Goal: Book appointment/travel/reservation

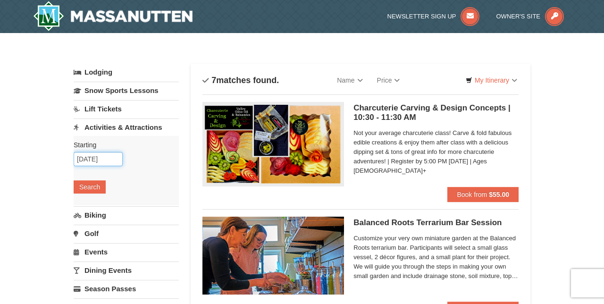
click at [108, 161] on input "[DATE]" at bounding box center [98, 159] width 49 height 14
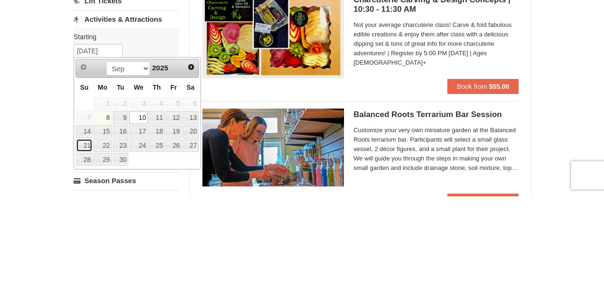
click at [87, 255] on link "21" at bounding box center [84, 253] width 17 height 13
type input "[DATE]"
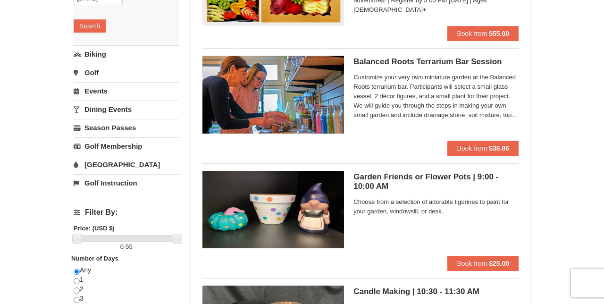
scroll to position [163, 0]
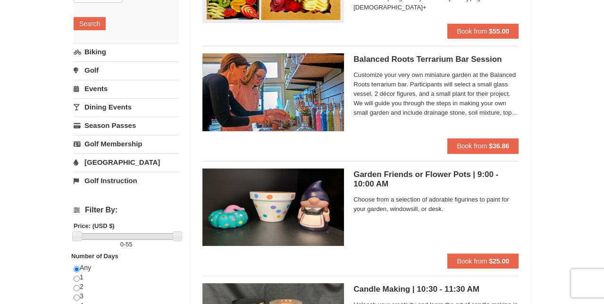
click at [100, 86] on link "Events" at bounding box center [126, 88] width 105 height 17
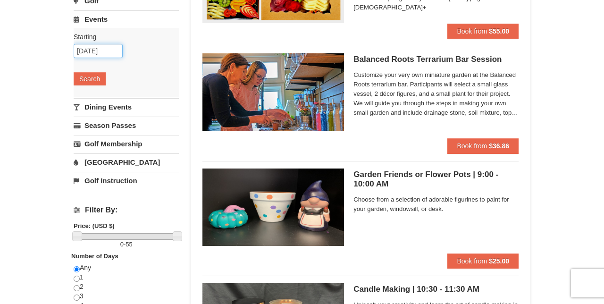
click at [107, 51] on input "[DATE]" at bounding box center [98, 51] width 49 height 14
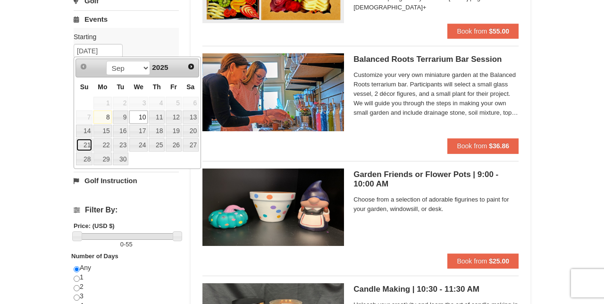
click at [83, 141] on link "21" at bounding box center [84, 144] width 17 height 13
type input "[DATE]"
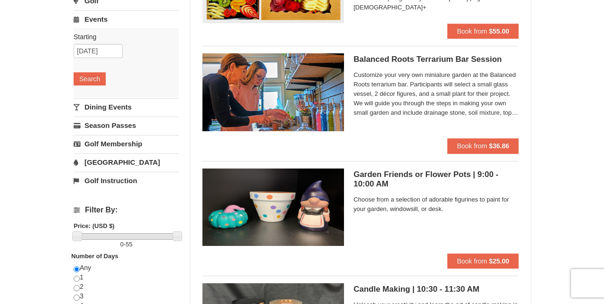
radio input "true"
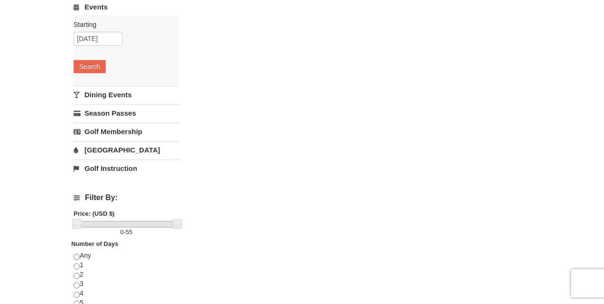
scroll to position [176, 0]
click at [79, 253] on input "radio" at bounding box center [77, 256] width 6 height 6
radio input "true"
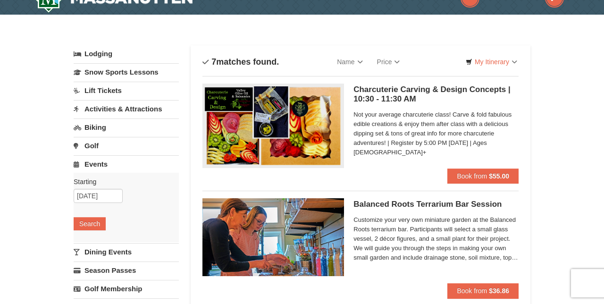
scroll to position [0, 0]
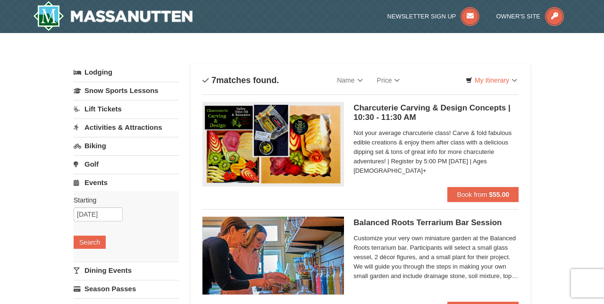
click at [125, 271] on link "Dining Events" at bounding box center [126, 269] width 105 height 17
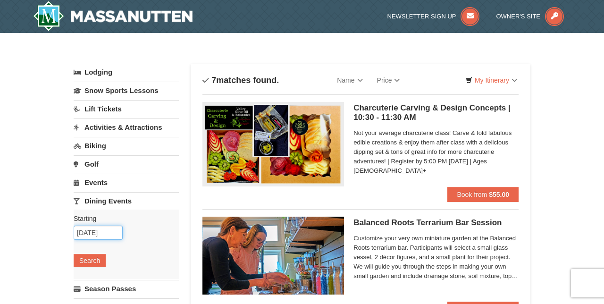
click at [108, 235] on input "[DATE]" at bounding box center [98, 232] width 49 height 14
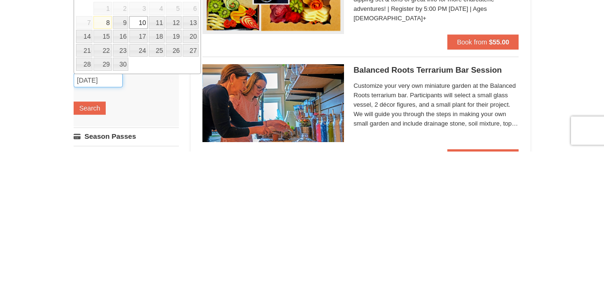
scroll to position [2, 0]
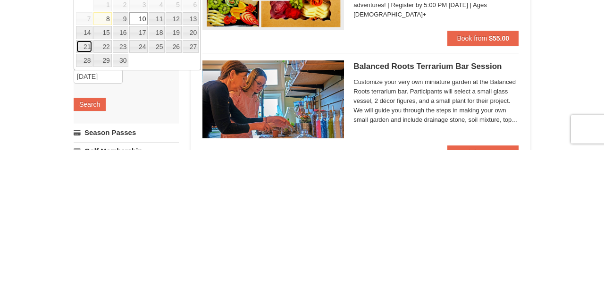
click at [84, 197] on link "21" at bounding box center [84, 200] width 17 height 13
type input "[DATE]"
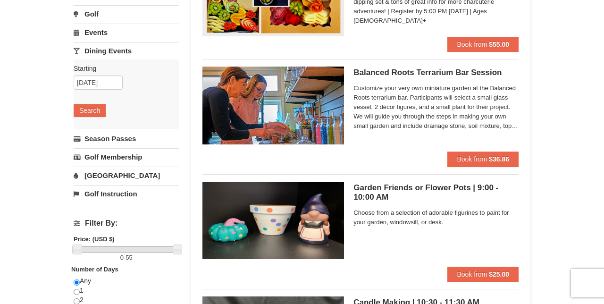
scroll to position [0, 0]
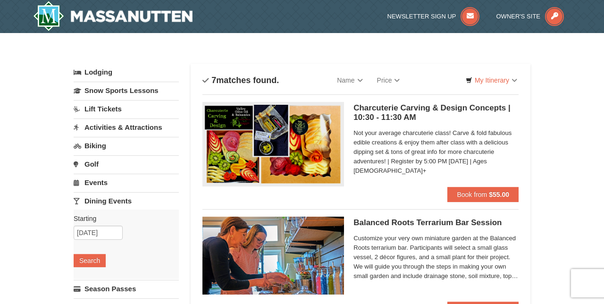
click at [150, 129] on link "Activities & Attractions" at bounding box center [126, 126] width 105 height 17
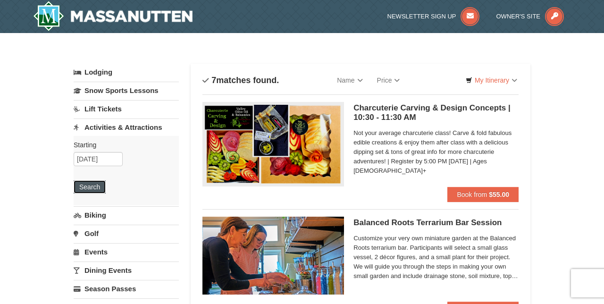
click at [94, 186] on button "Search" at bounding box center [90, 186] width 32 height 13
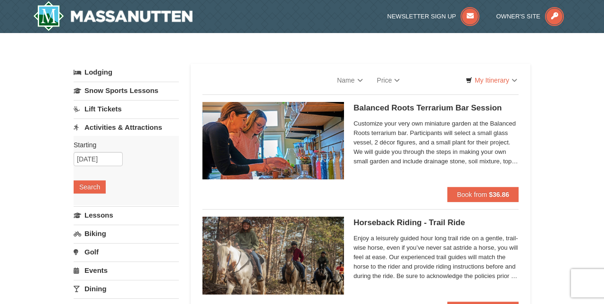
select select "9"
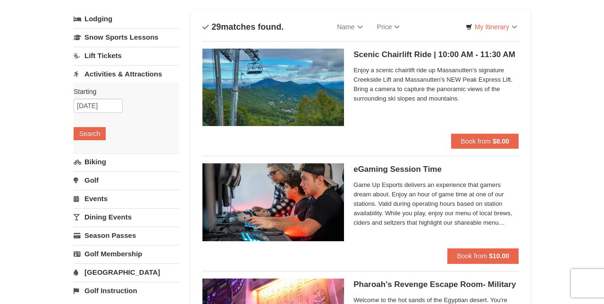
scroll to position [53, 0]
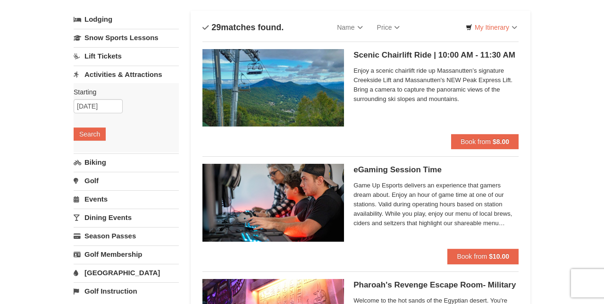
click at [117, 218] on link "Dining Events" at bounding box center [126, 216] width 105 height 17
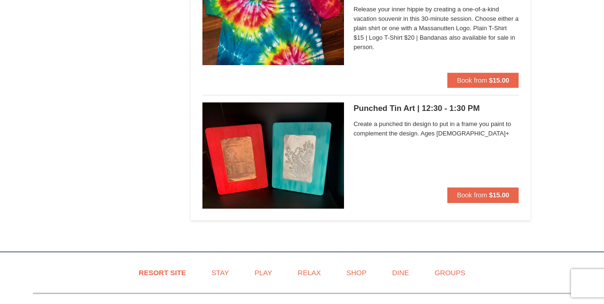
scroll to position [3215, 0]
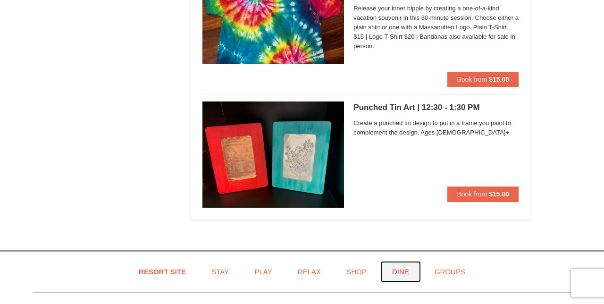
click at [403, 265] on link "Dine" at bounding box center [400, 271] width 41 height 21
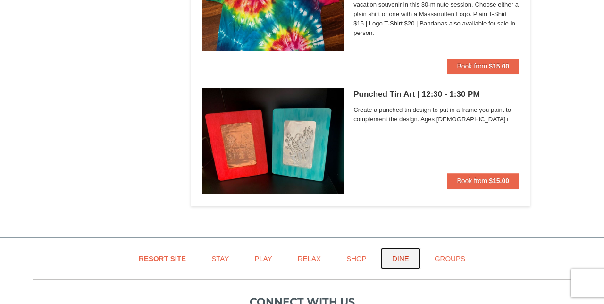
scroll to position [3255, 0]
